Goal: Task Accomplishment & Management: Manage account settings

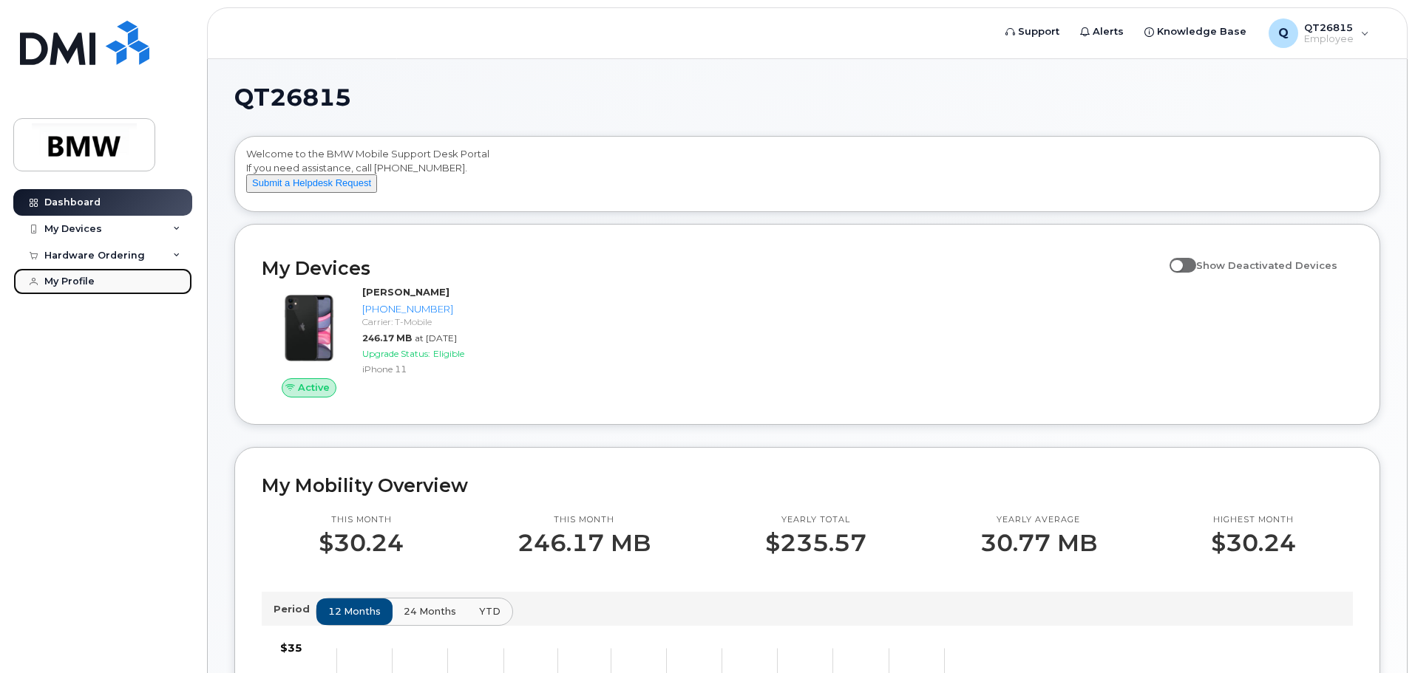
click at [66, 276] on div "My Profile" at bounding box center [69, 282] width 50 height 12
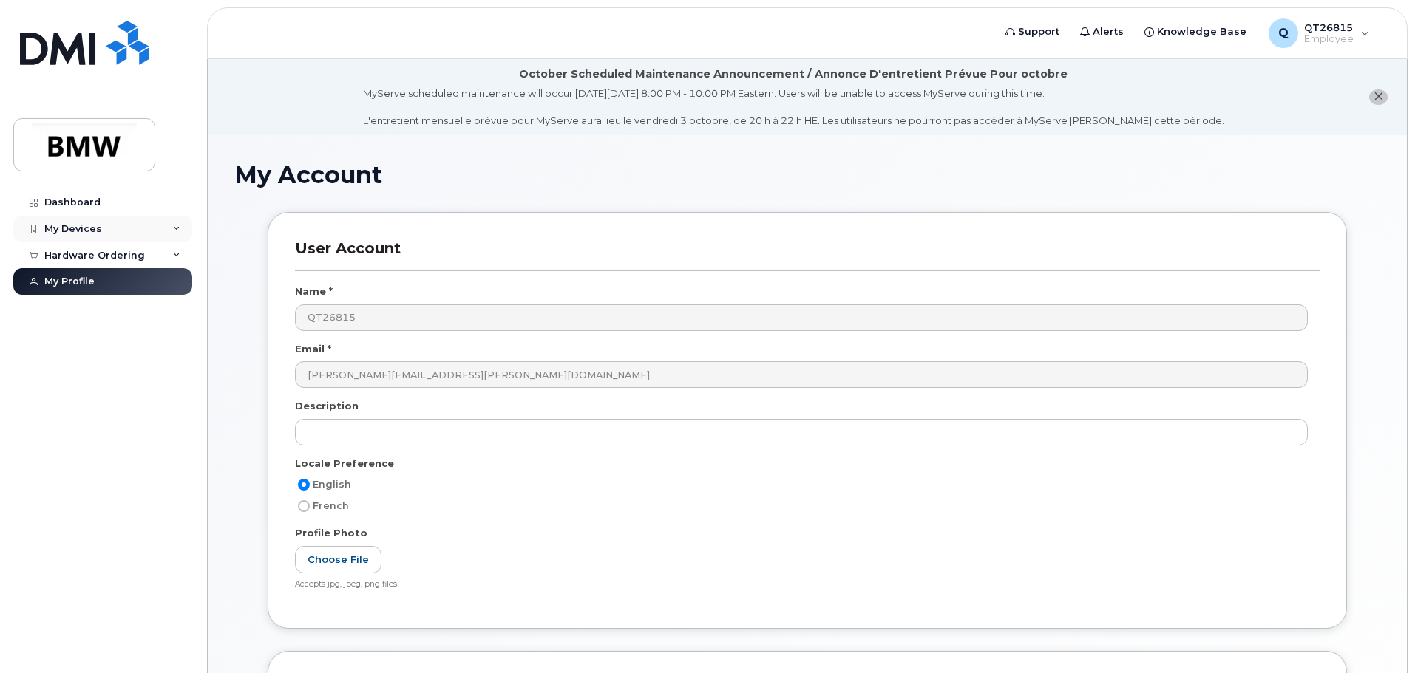
click at [67, 231] on div "My Devices" at bounding box center [73, 229] width 58 height 12
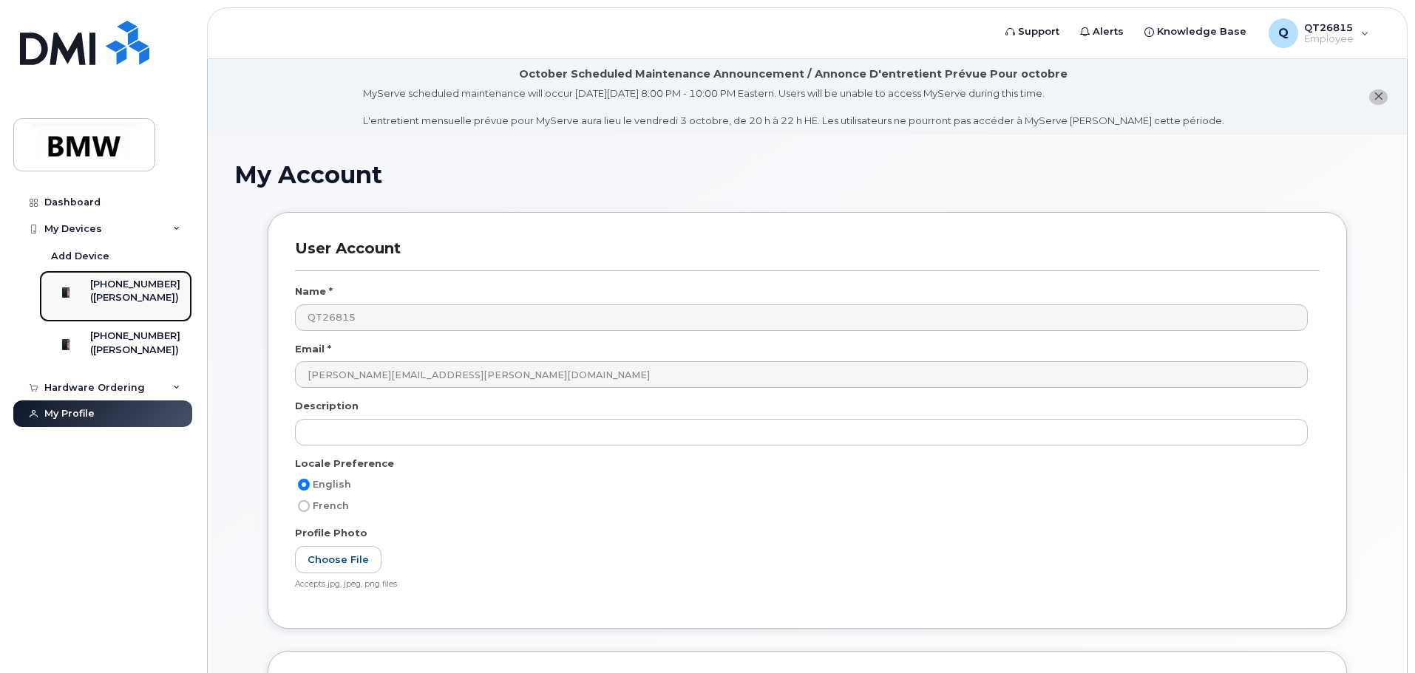
click at [146, 298] on div "([PERSON_NAME])" at bounding box center [135, 297] width 90 height 13
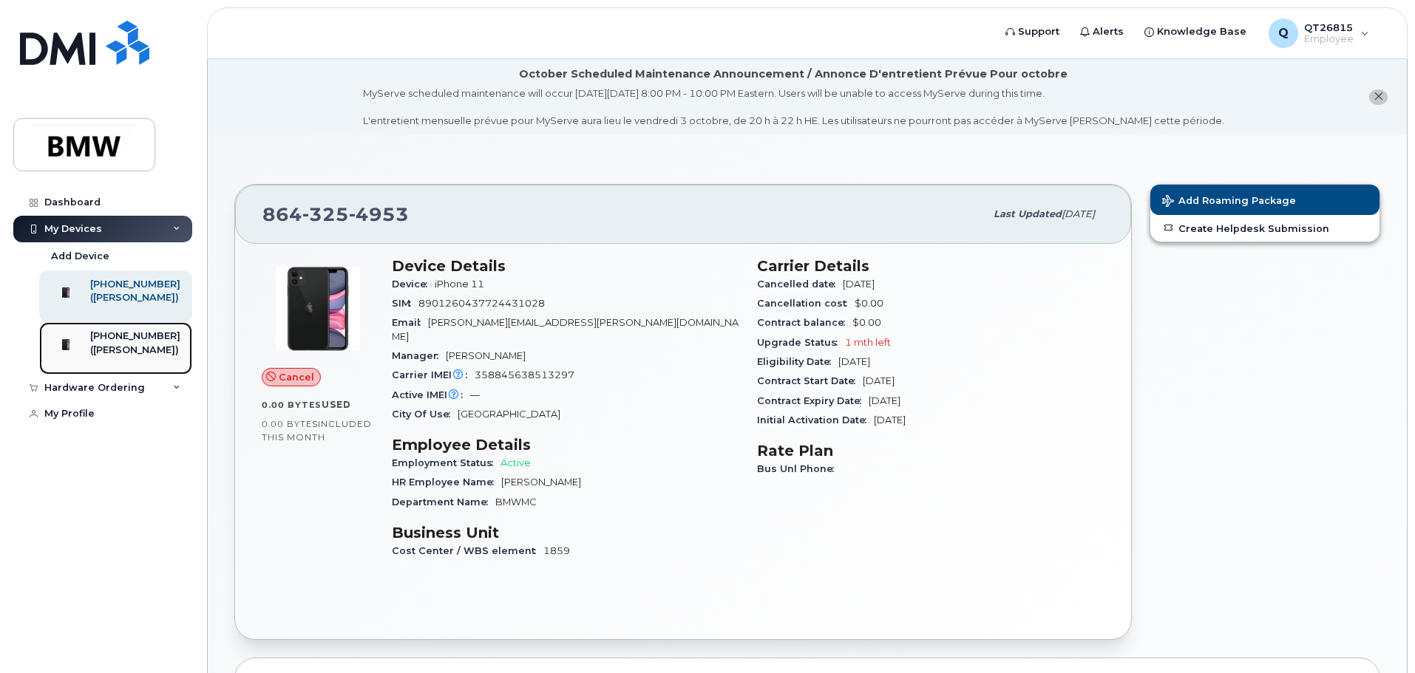
click at [125, 343] on div "[PHONE_NUMBER]" at bounding box center [135, 336] width 90 height 13
